Goal: Transaction & Acquisition: Purchase product/service

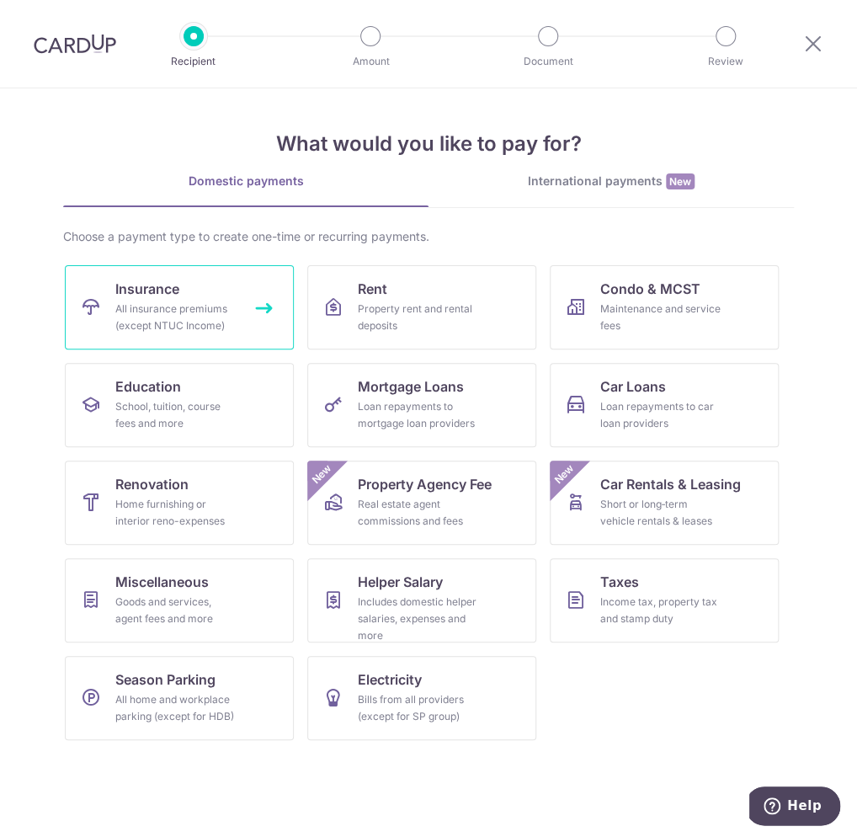
click at [177, 309] on div "All insurance premiums (except NTUC Income)" at bounding box center [175, 318] width 121 height 34
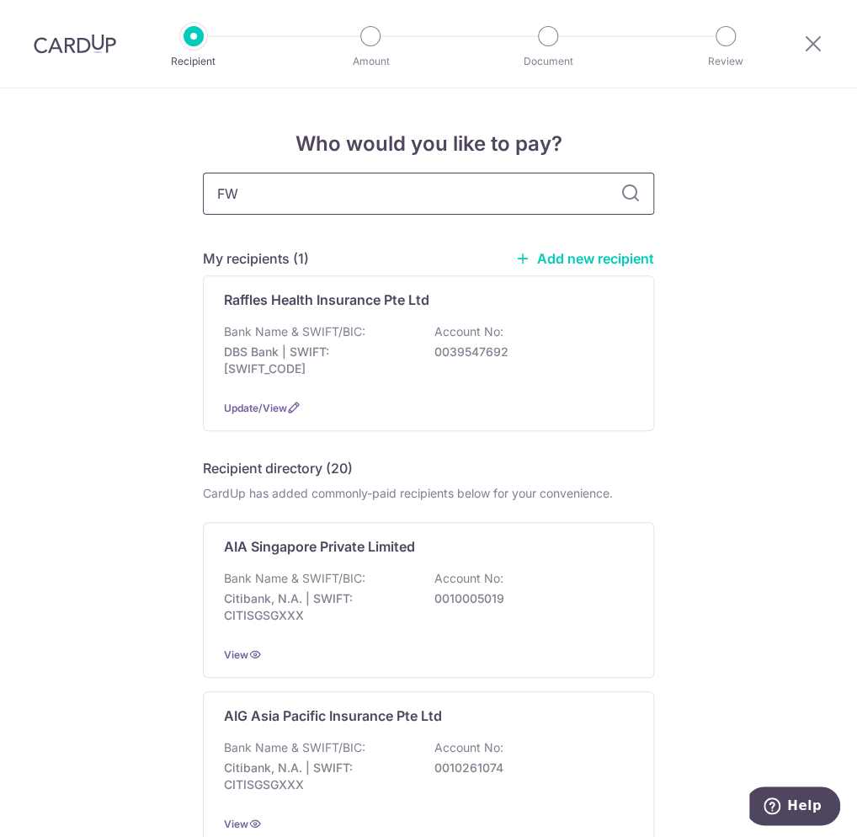
type input "FWD"
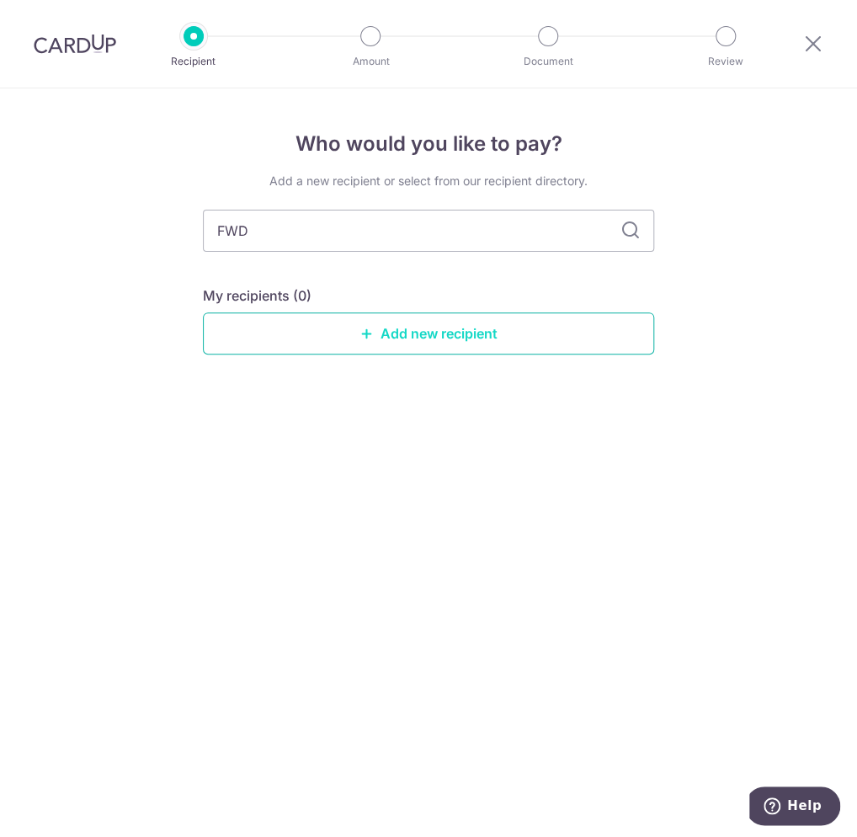
click at [435, 329] on link "Add new recipient" at bounding box center [428, 333] width 451 height 42
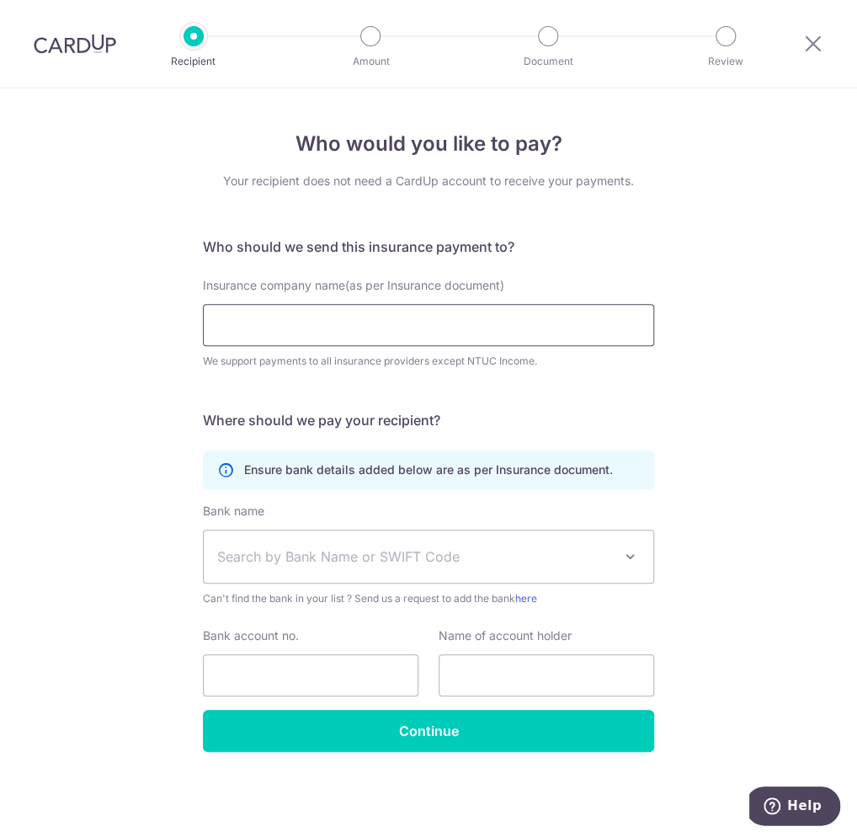
click at [404, 326] on input "Insurance company name(as per Insurance document)" at bounding box center [428, 325] width 451 height 42
type input "FWD Singapore Pte. Ltd"
click at [344, 547] on span "Search by Bank Name or SWIFT Code" at bounding box center [415, 557] width 396 height 20
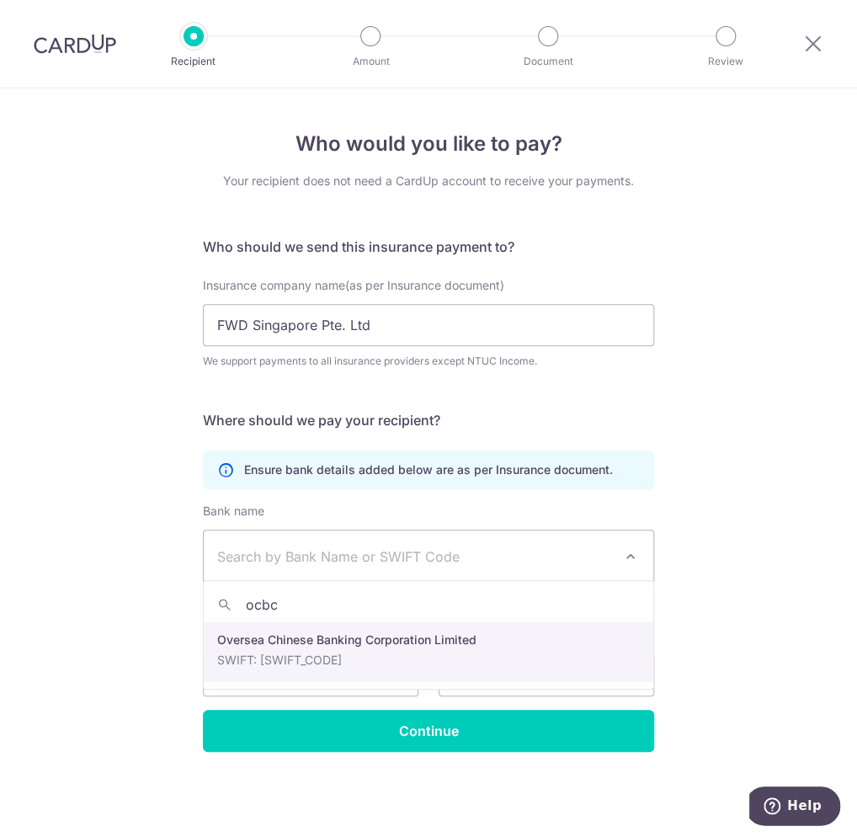
type input "ocbc"
select select "12"
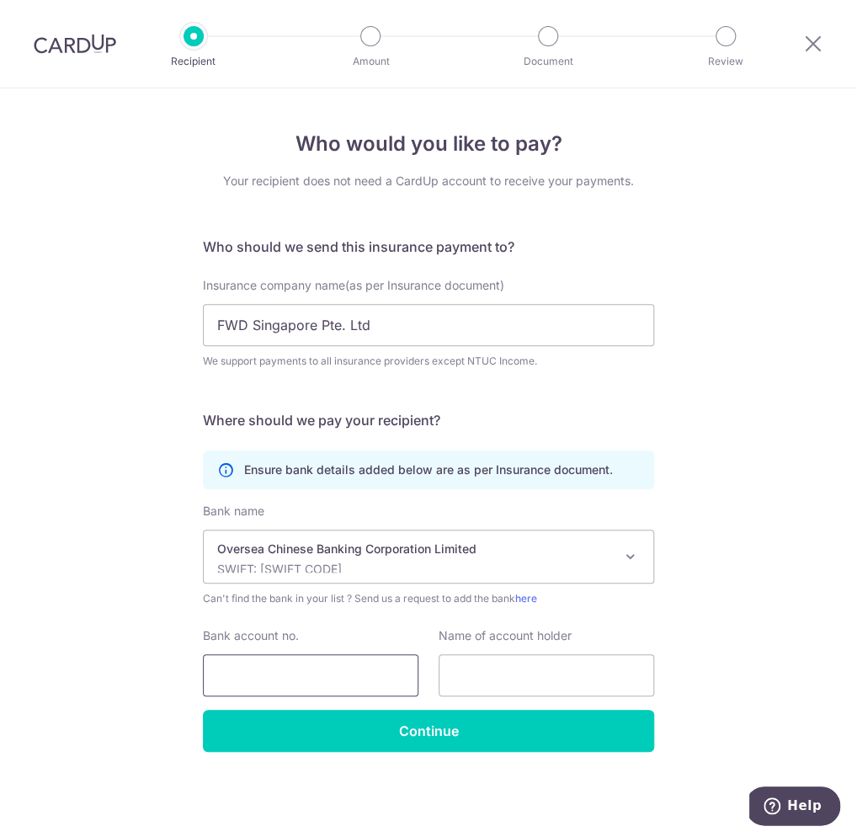
click at [270, 676] on input "Bank account no." at bounding box center [311, 675] width 216 height 42
type input "713636025001"
click at [563, 676] on input "text" at bounding box center [547, 675] width 216 height 42
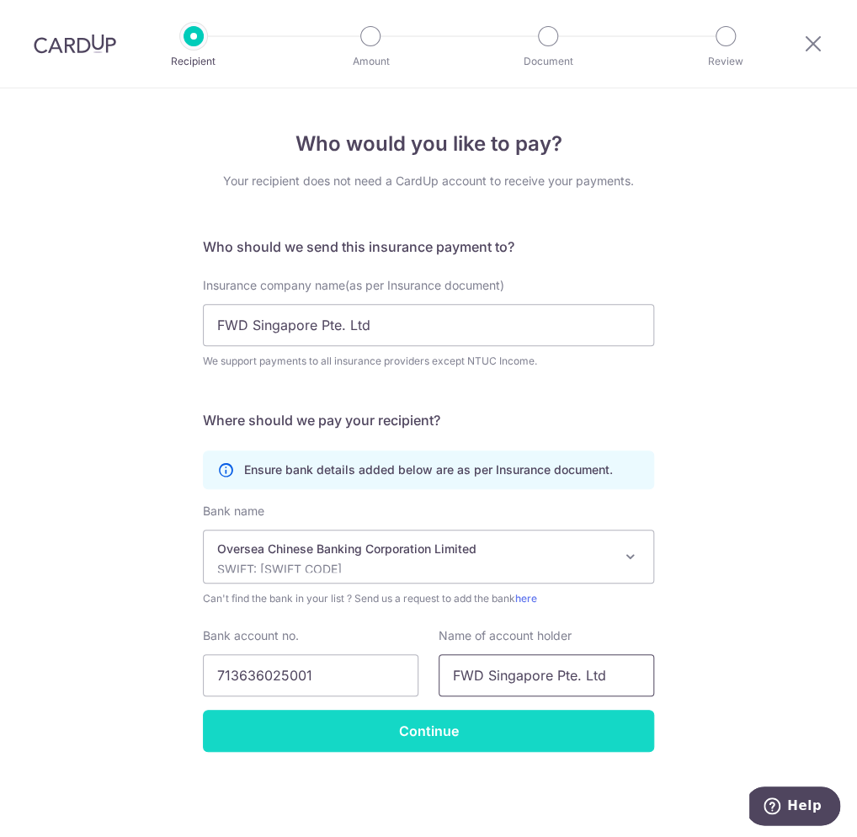
type input "FWD Singapore Pte. Ltd"
click at [434, 737] on input "Continue" at bounding box center [428, 731] width 451 height 42
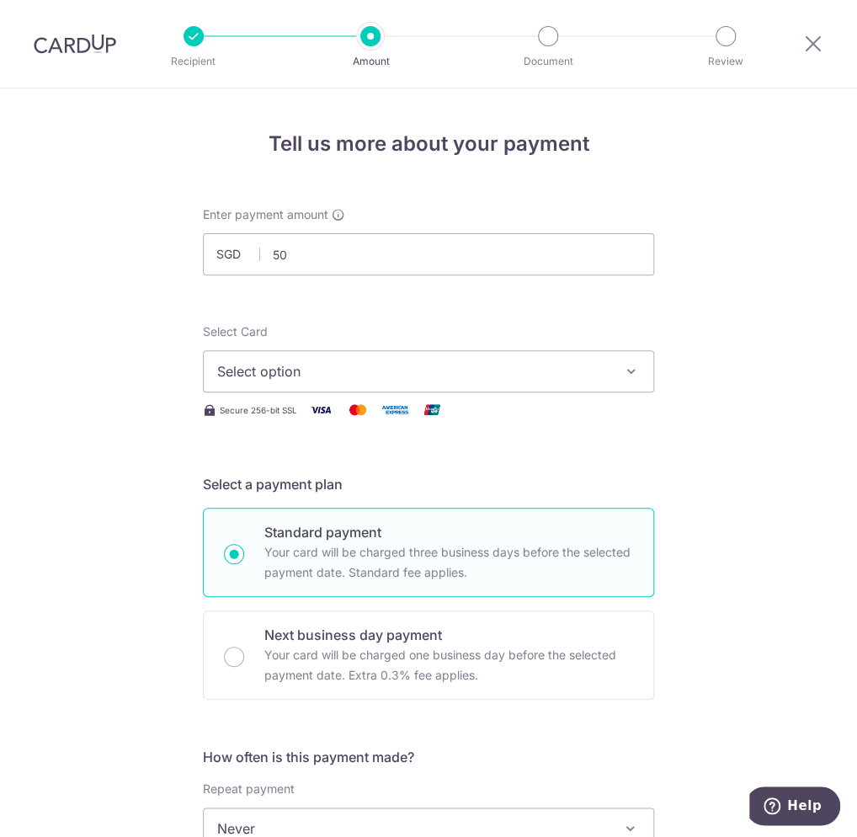
type input "5"
type input "400.00"
click at [416, 206] on div "Enter payment amount SGD 400.00 400.00" at bounding box center [428, 240] width 451 height 69
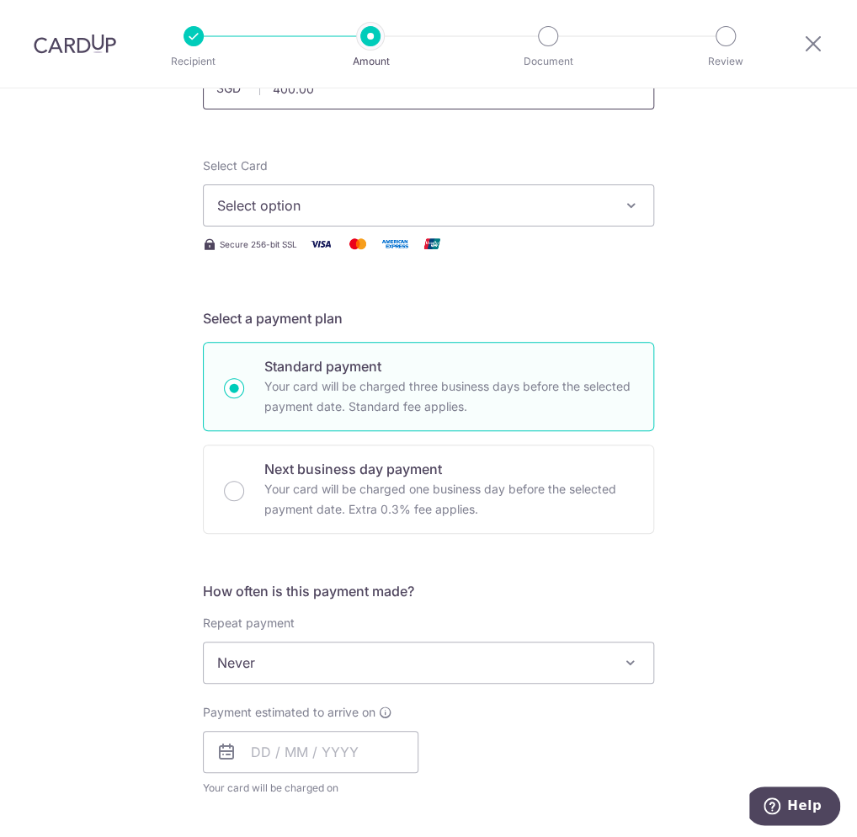
scroll to position [168, 0]
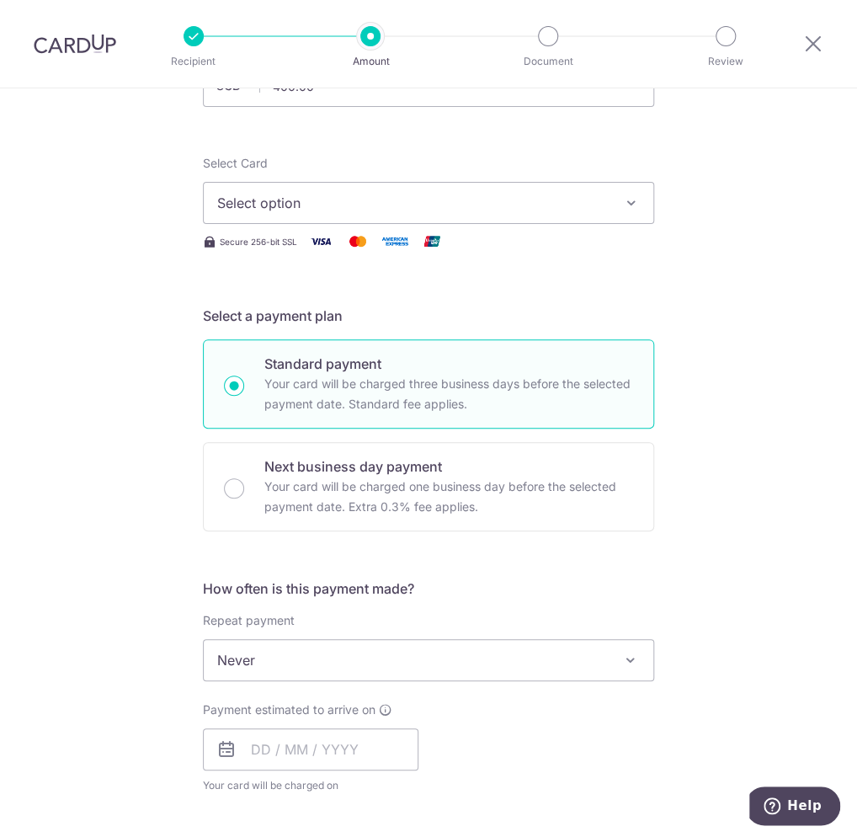
click at [387, 204] on span "Select option" at bounding box center [413, 203] width 392 height 20
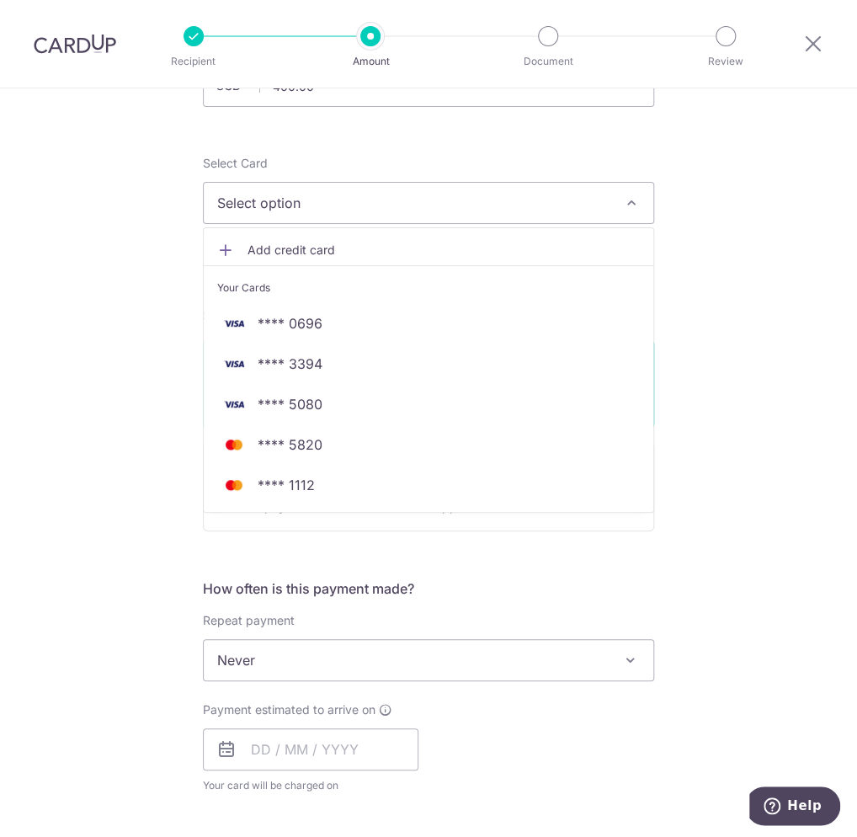
click at [282, 242] on span "Add credit card" at bounding box center [444, 250] width 392 height 17
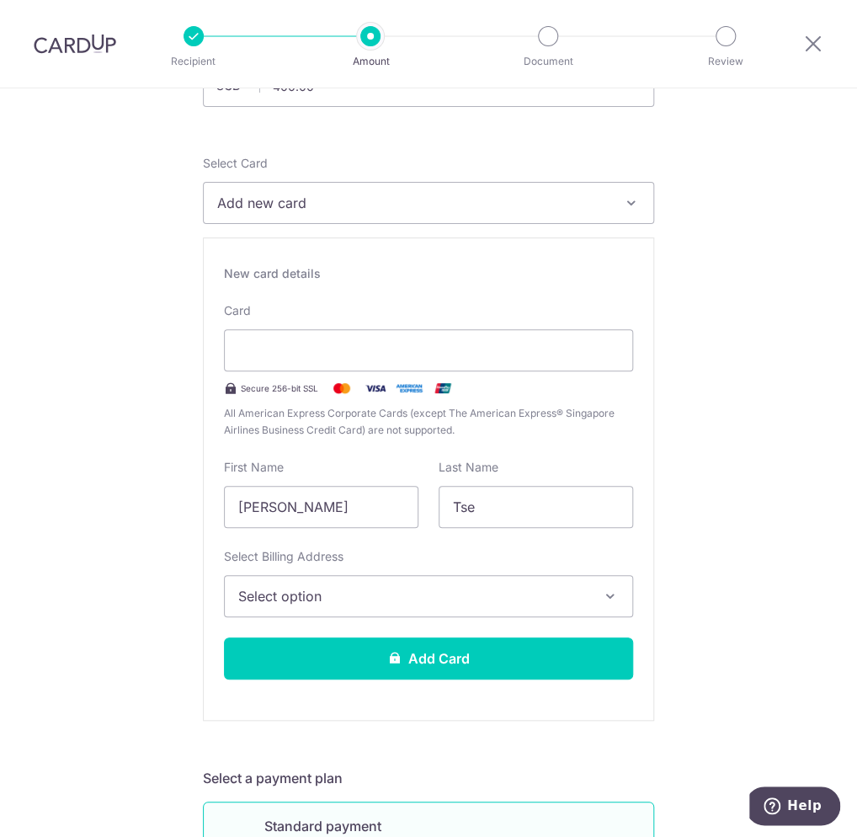
click at [422, 586] on span "Select option" at bounding box center [413, 596] width 350 height 20
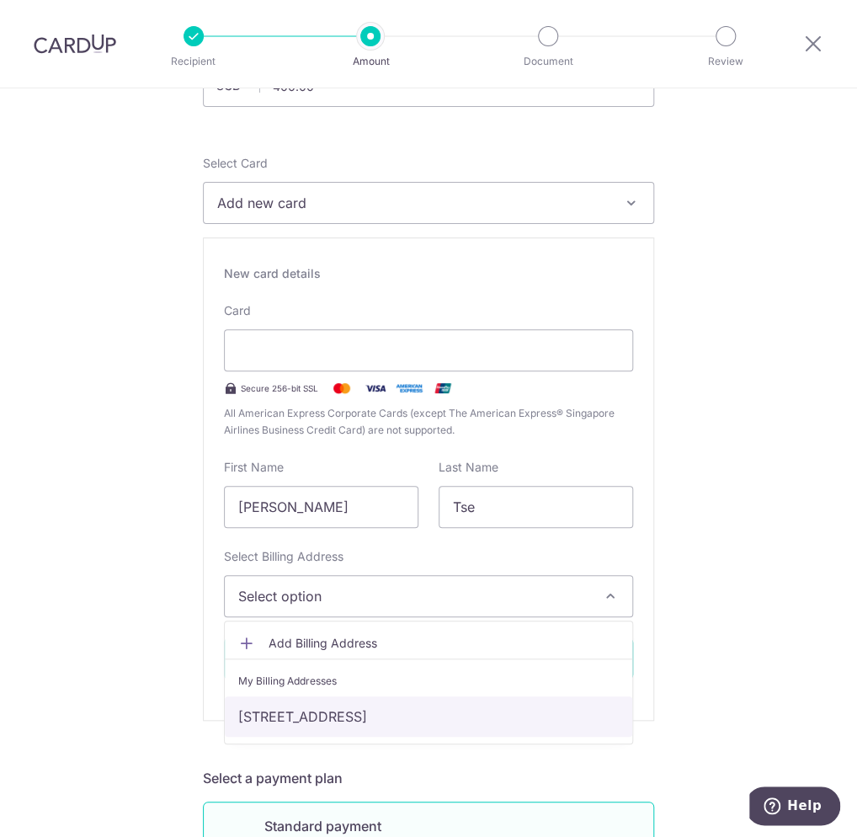
click at [382, 709] on link "[STREET_ADDRESS]" at bounding box center [429, 717] width 408 height 40
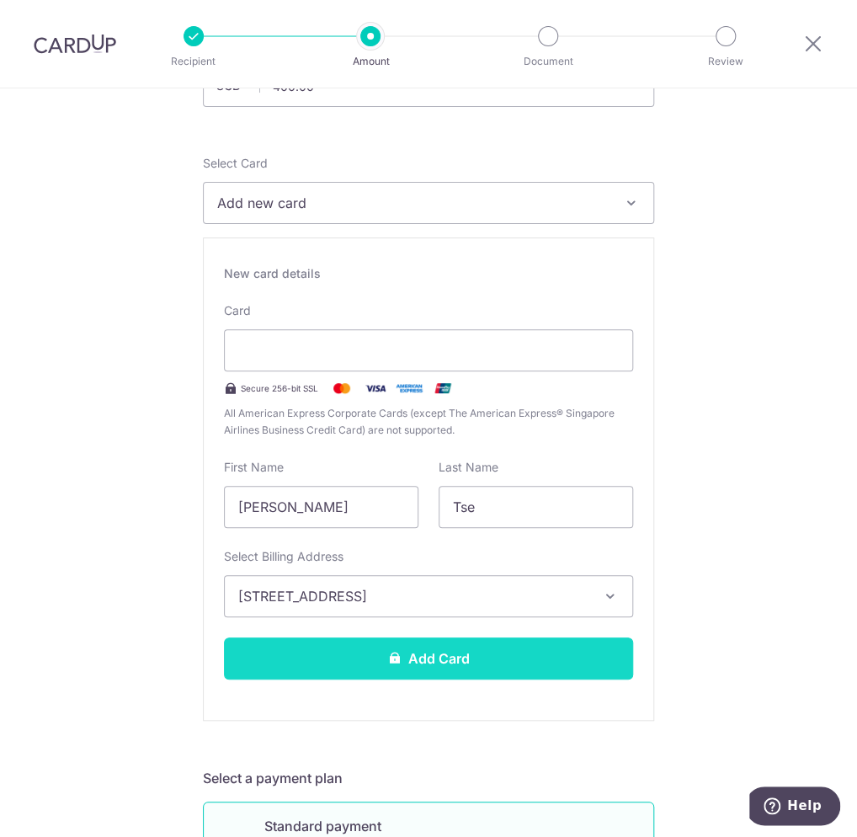
click at [276, 659] on button "Add Card" at bounding box center [428, 659] width 409 height 42
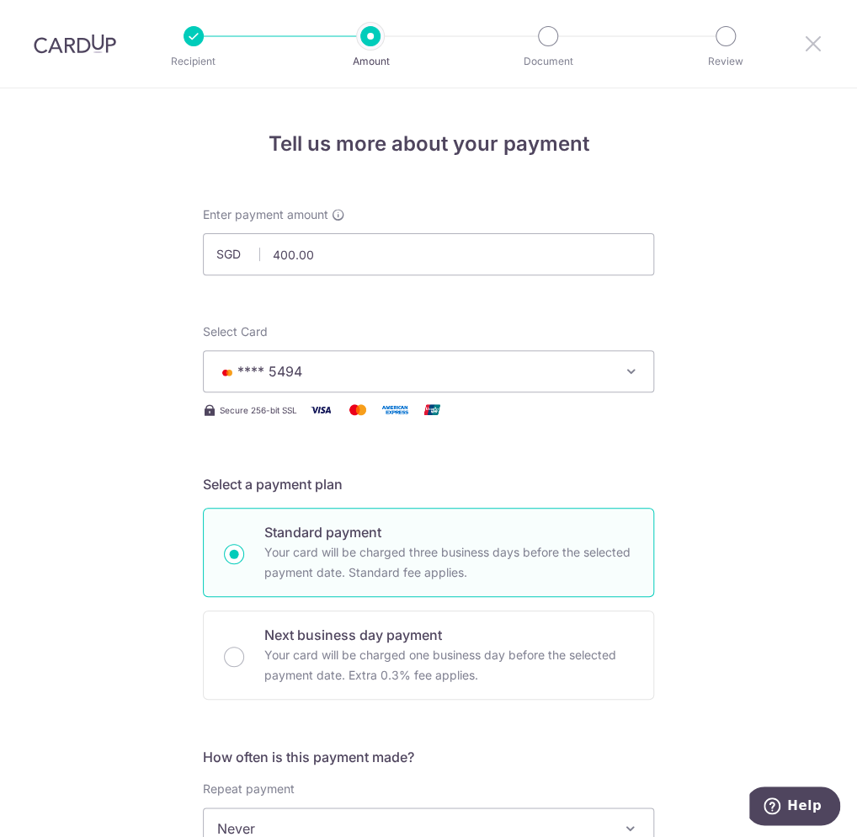
click at [812, 38] on icon at bounding box center [814, 43] width 20 height 21
